Goal: Task Accomplishment & Management: Manage account settings

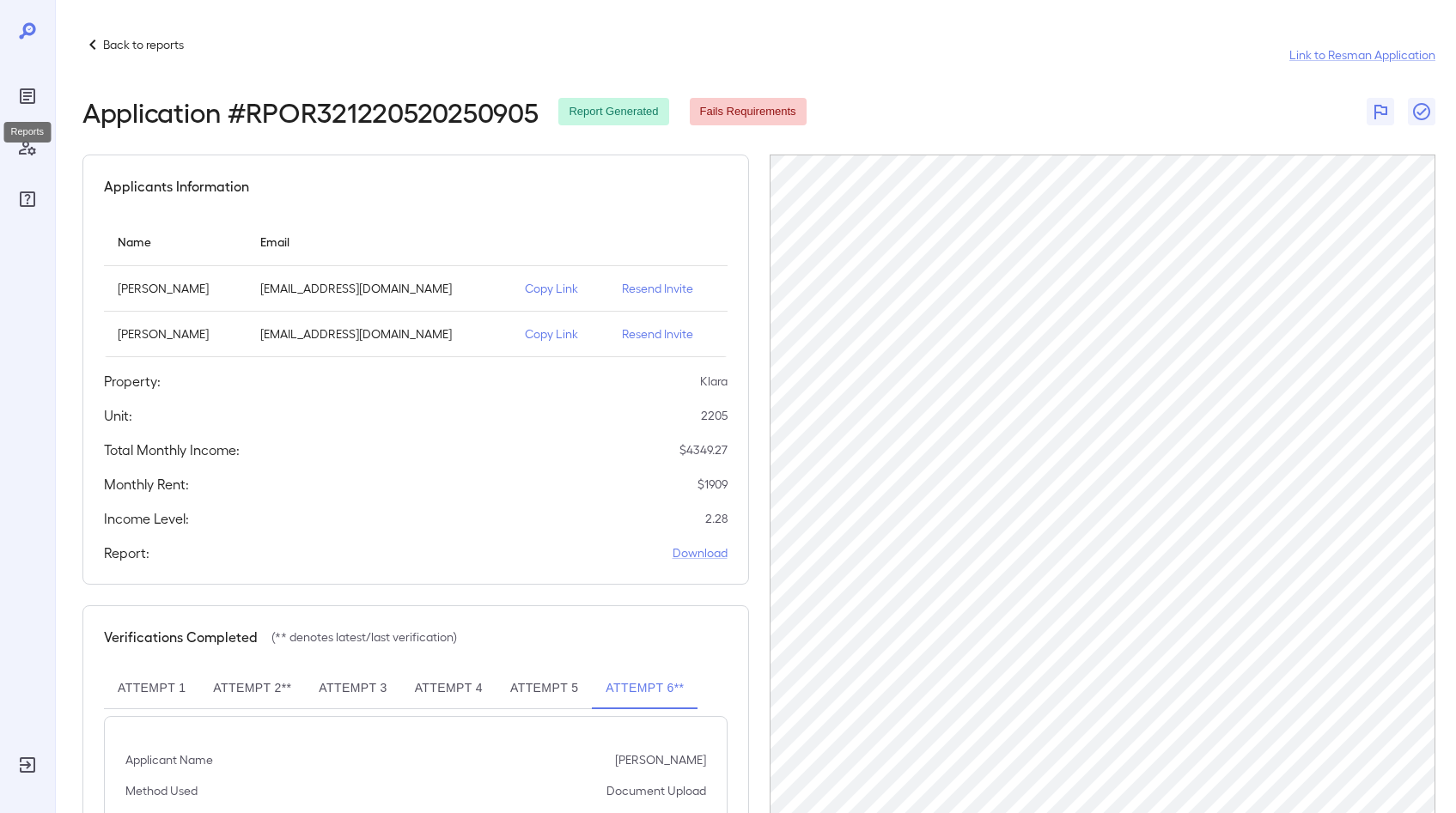
click at [33, 96] on icon "Reports" at bounding box center [27, 96] width 21 height 21
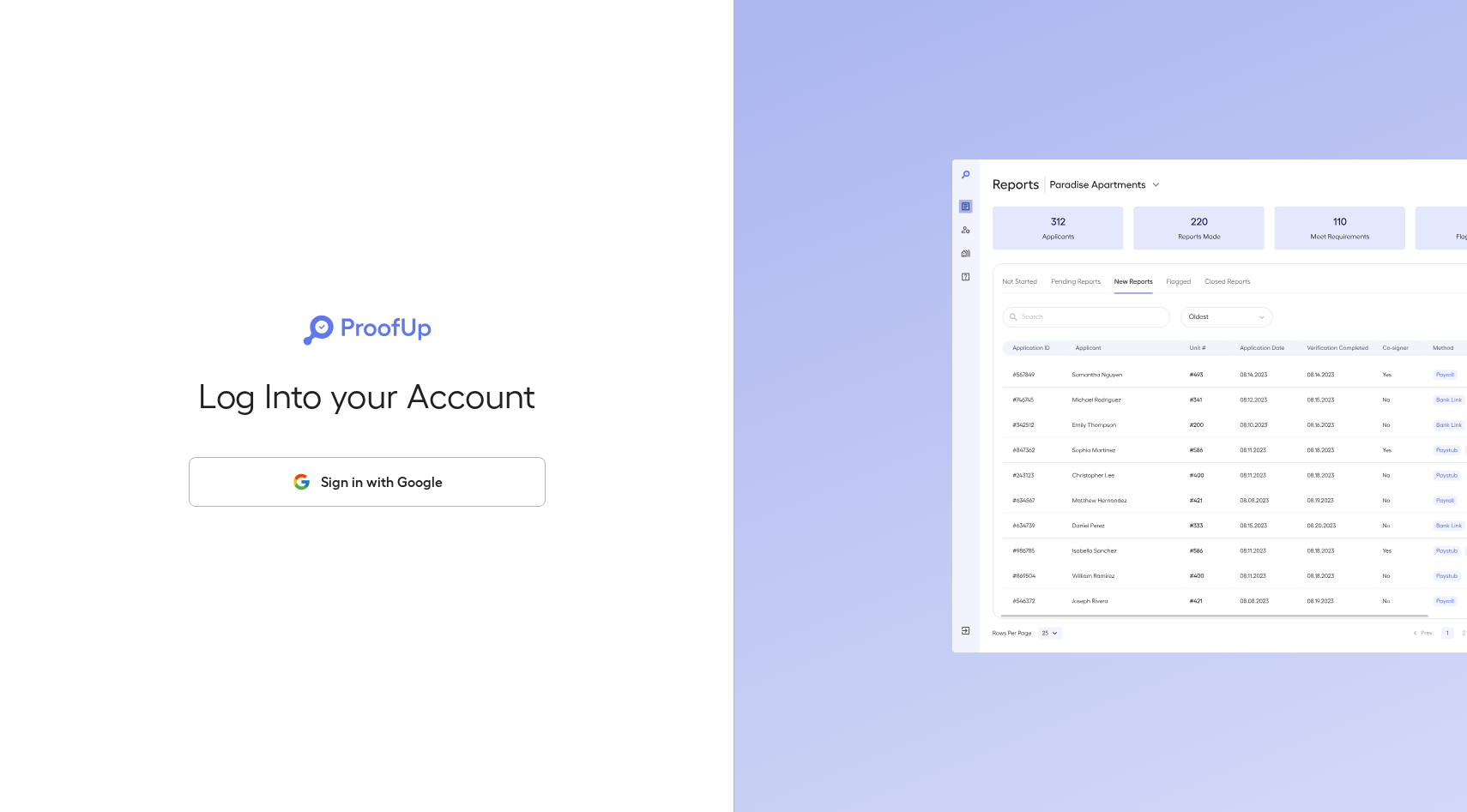
click at [419, 478] on button "Sign in with Google" at bounding box center [367, 482] width 357 height 50
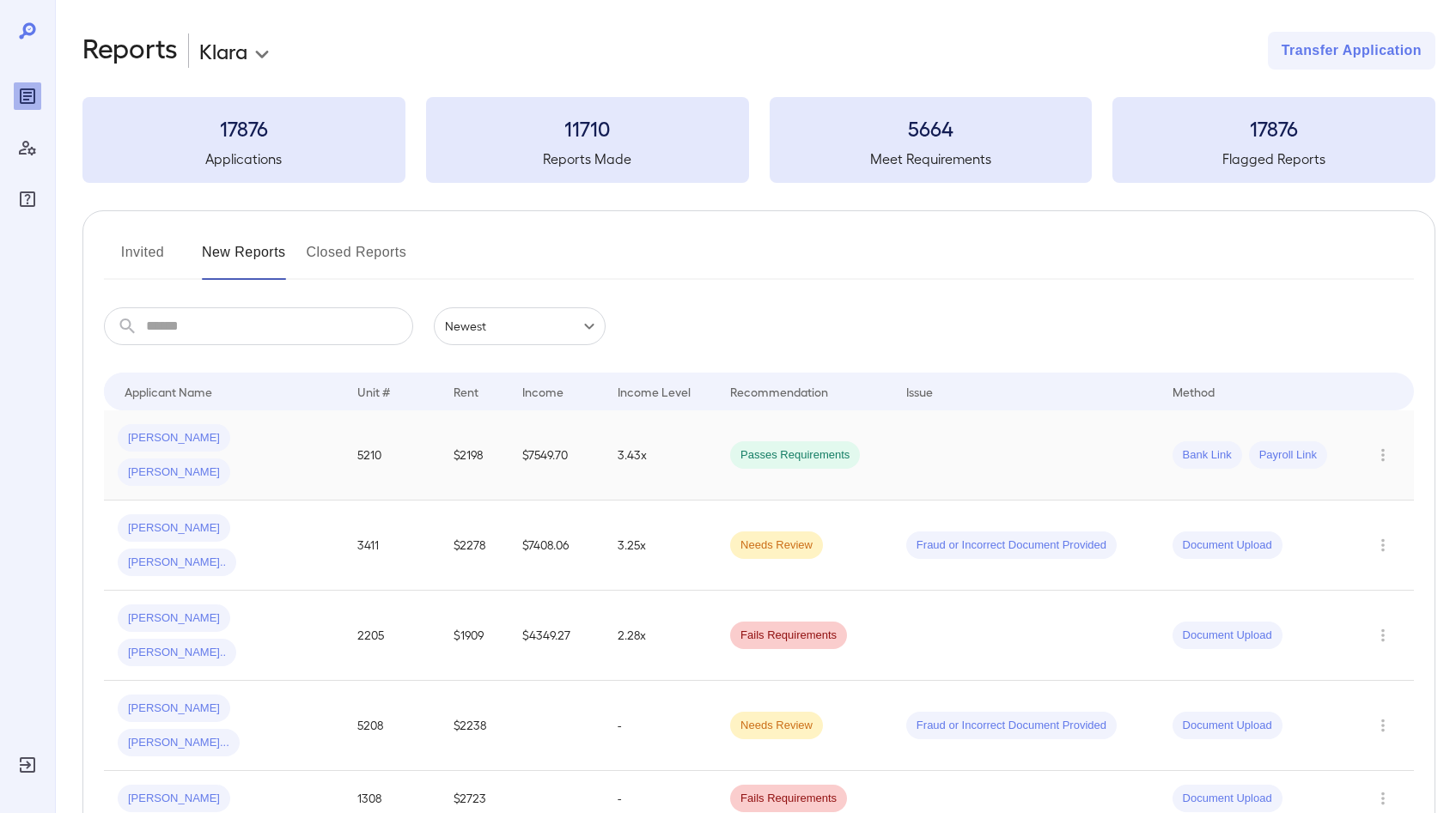
scroll to position [4, 0]
click at [142, 255] on button "Invited" at bounding box center [142, 258] width 77 height 41
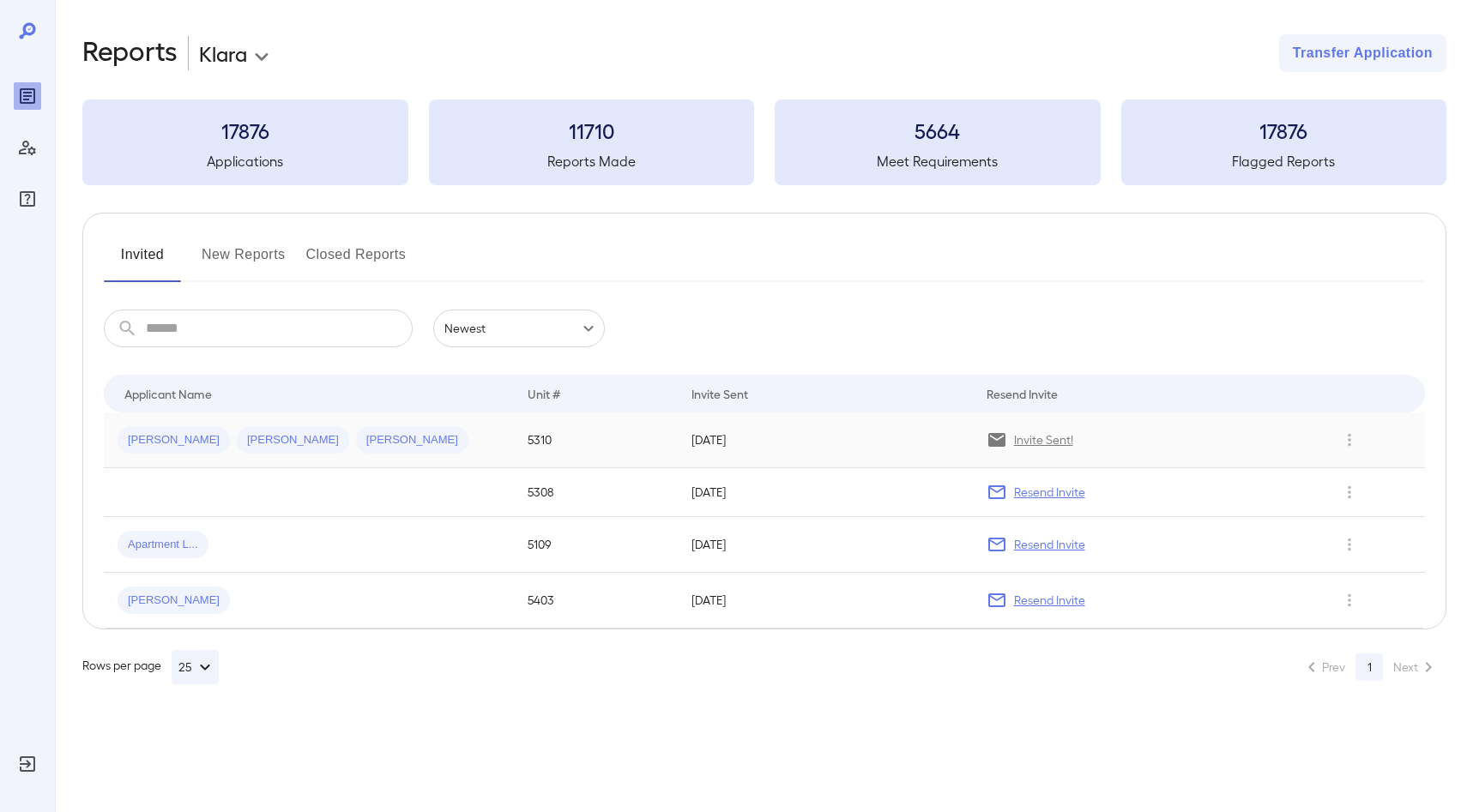
click at [1065, 447] on p "Invite Sent!" at bounding box center [1043, 439] width 59 height 17
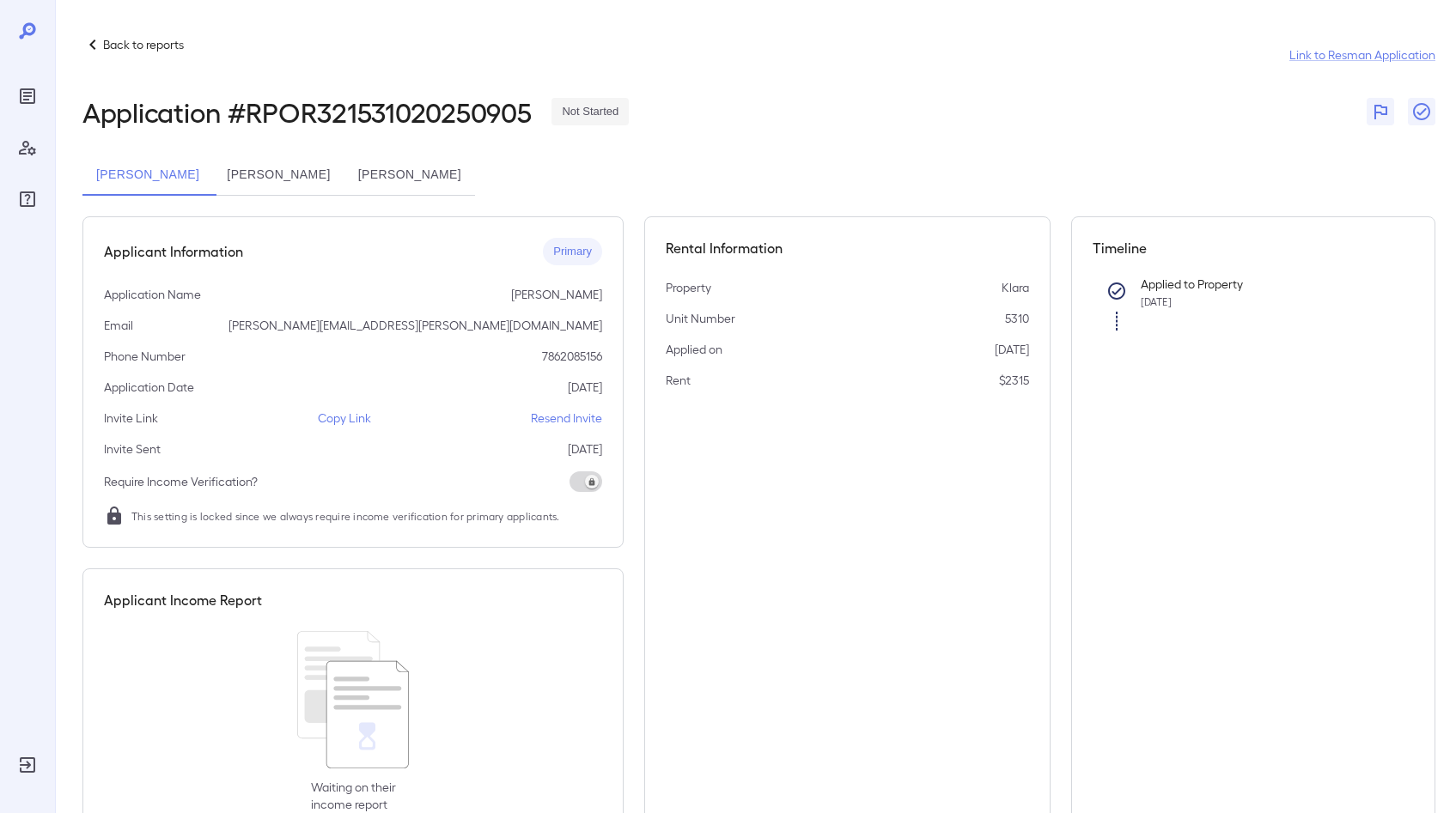
click at [333, 180] on button "Jacqueline Agudo" at bounding box center [278, 174] width 131 height 41
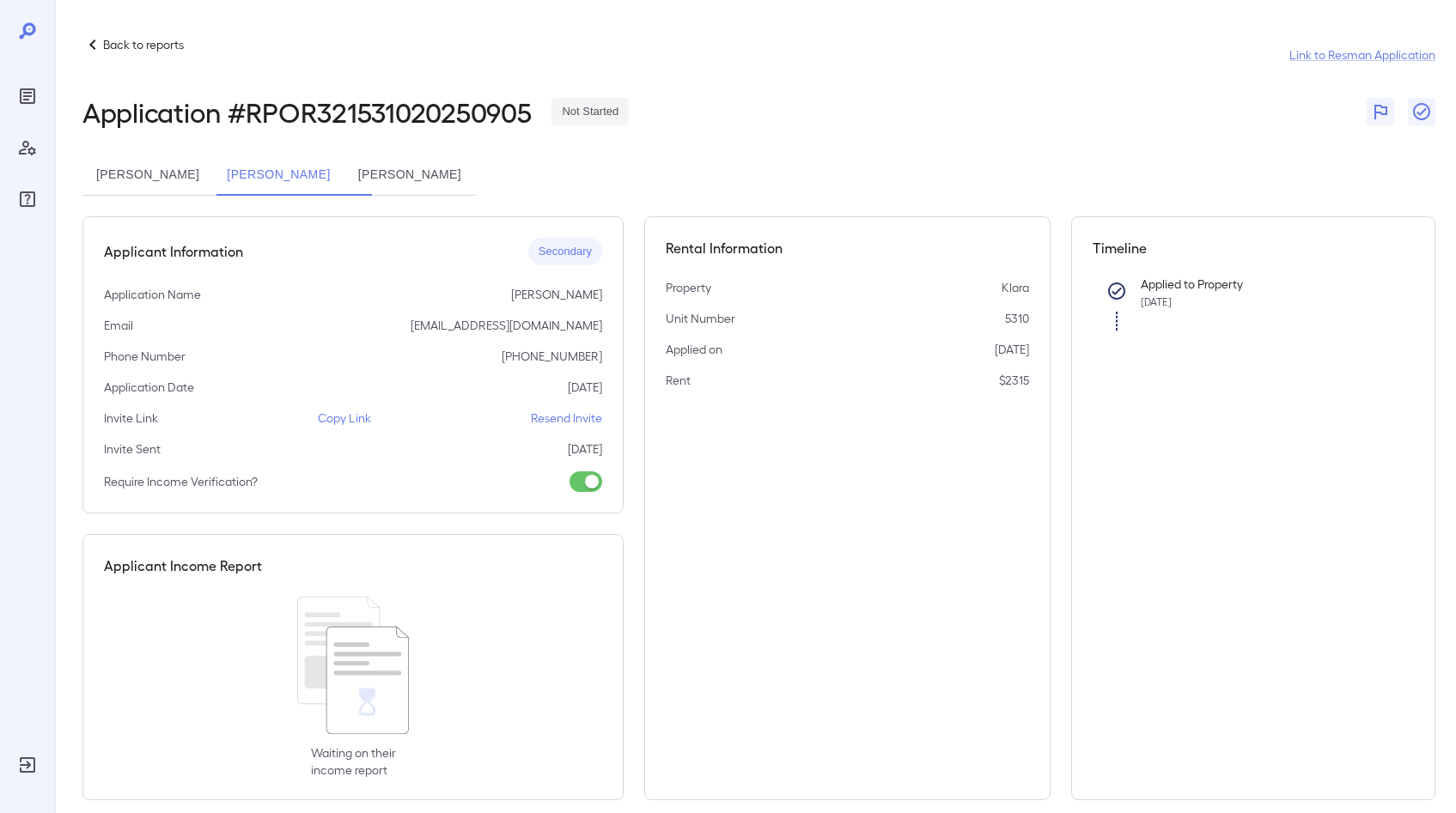
click at [472, 175] on button "Richard Daniel Agudo" at bounding box center [410, 174] width 131 height 41
click at [301, 165] on button "Jacqueline Agudo" at bounding box center [278, 174] width 131 height 41
click at [193, 183] on button "Ricardo Agudo" at bounding box center [148, 174] width 131 height 41
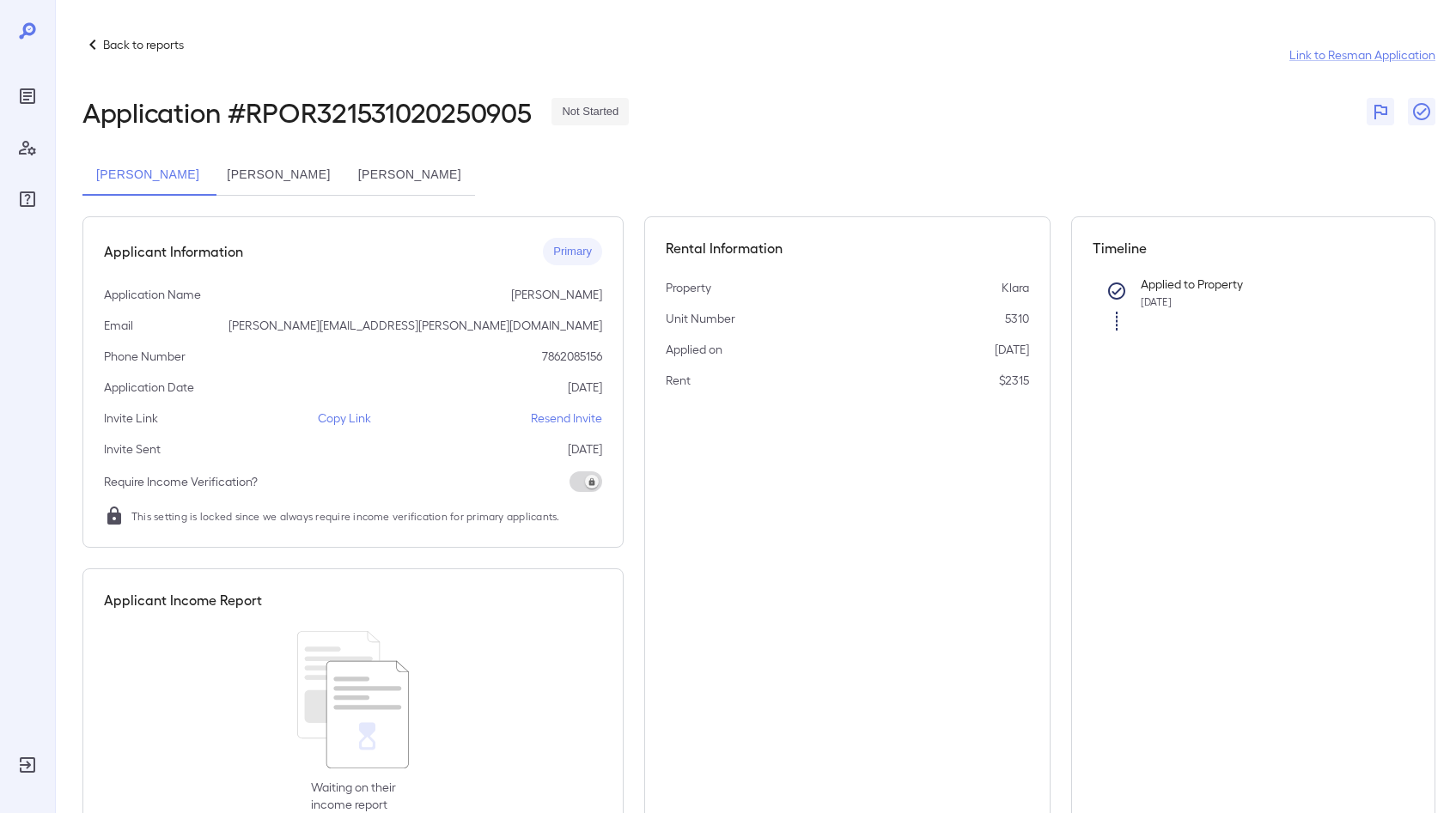
click at [573, 420] on p "Resend Invite" at bounding box center [566, 418] width 71 height 17
click at [357, 420] on p "Copy Link" at bounding box center [344, 418] width 54 height 17
click at [32, 101] on icon "Reports" at bounding box center [27, 96] width 21 height 21
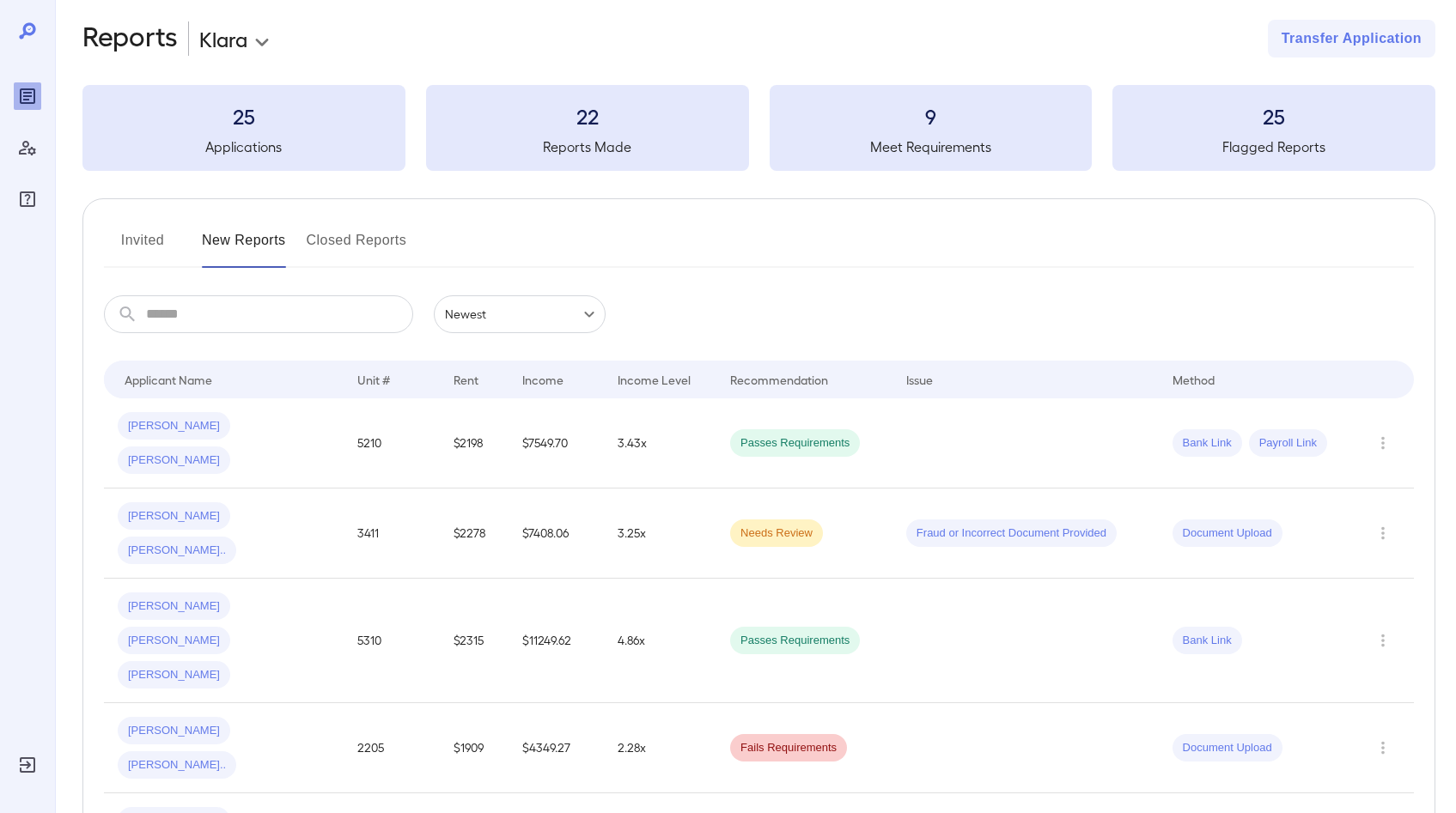
scroll to position [45, 0]
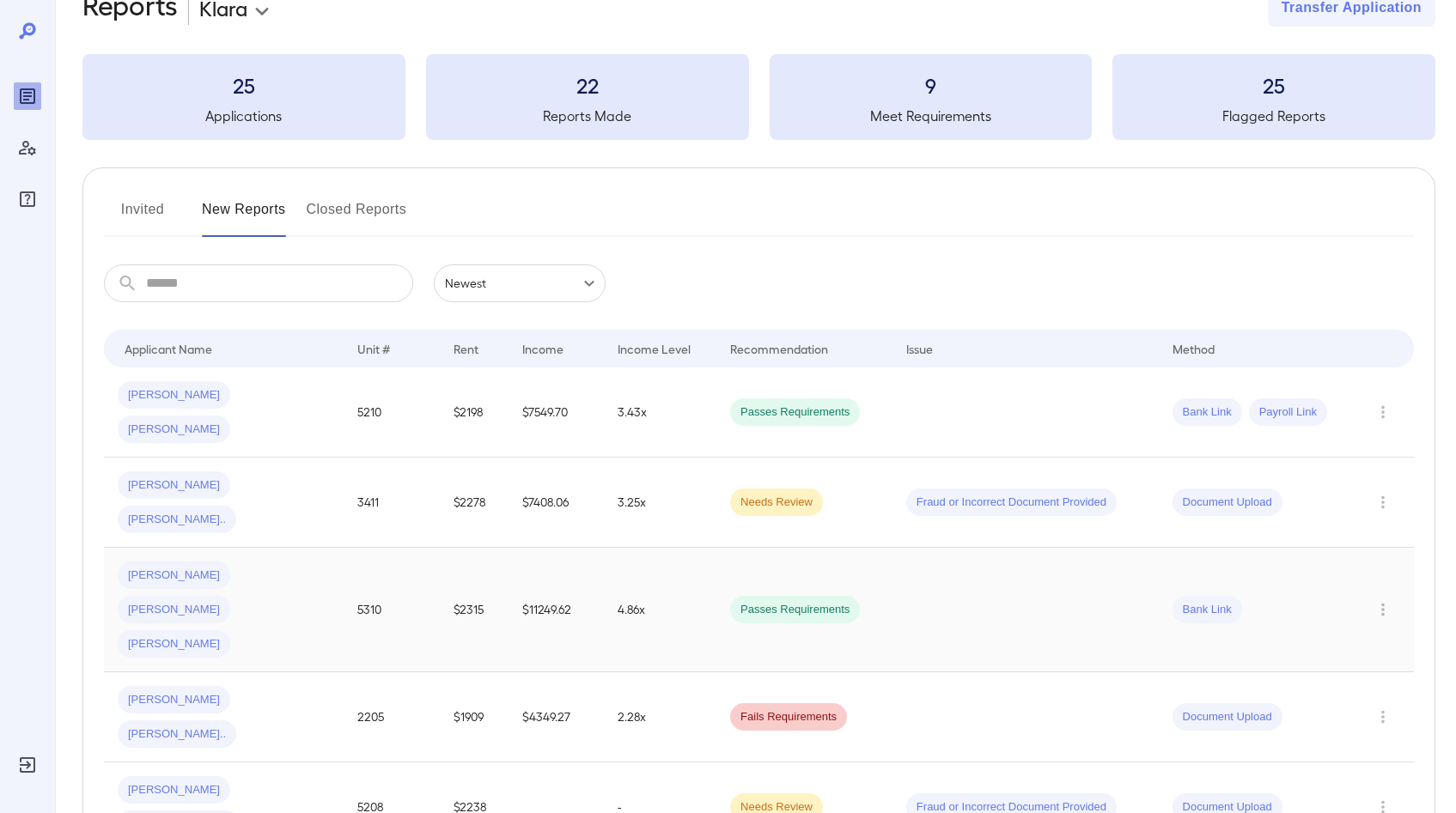
click at [341, 548] on td "Ricardo A... Jacqueline A... Richard D..." at bounding box center [224, 610] width 240 height 124
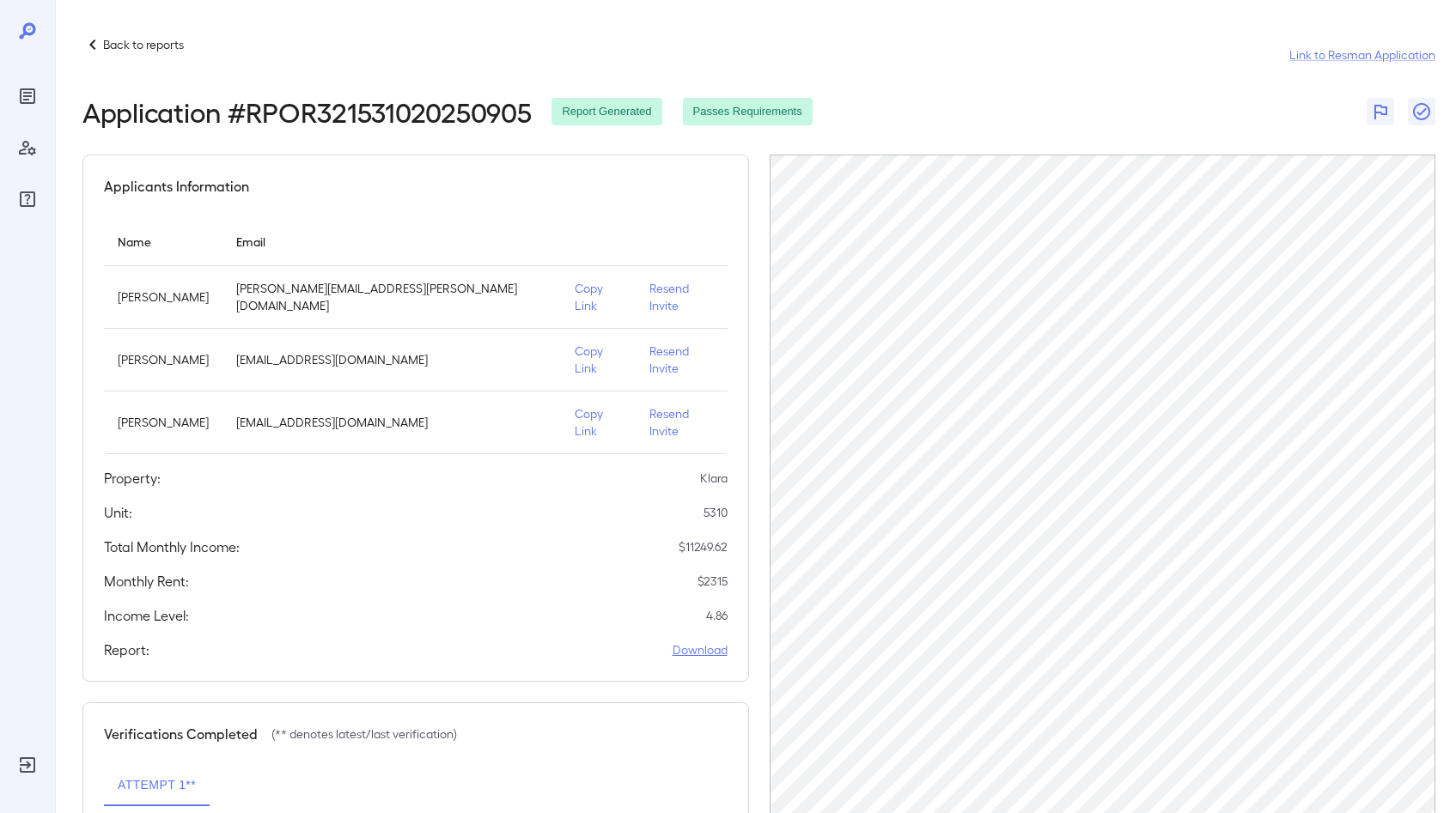
click at [714, 641] on link "Download" at bounding box center [700, 649] width 55 height 17
